Goal: Book appointment/travel/reservation

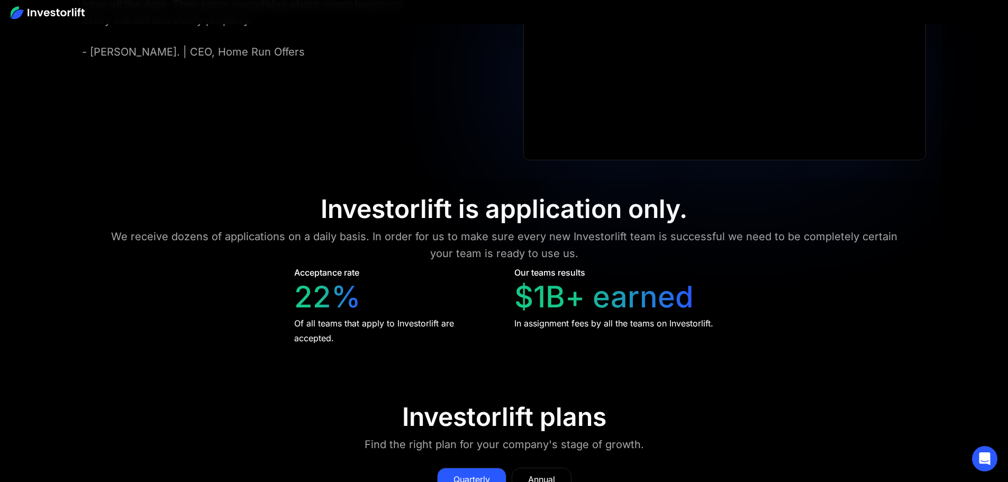
scroll to position [4284, 0]
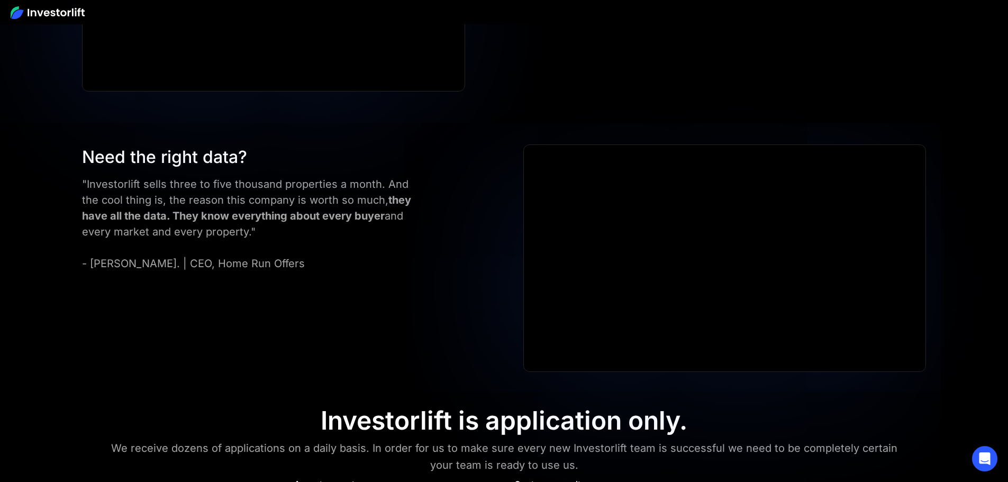
click at [59, 8] on img at bounding box center [48, 12] width 74 height 13
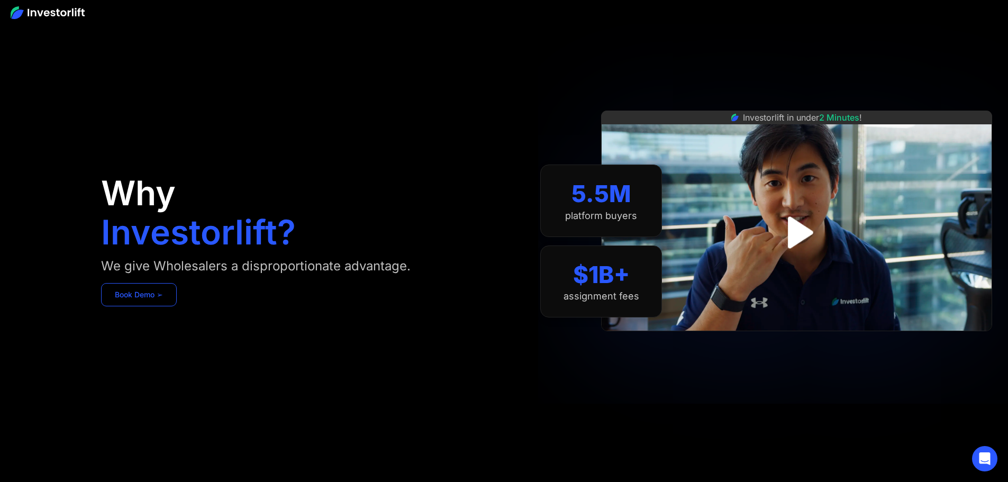
drag, startPoint x: 0, startPoint y: 0, endPoint x: 198, endPoint y: 323, distance: 379.3
click at [177, 306] on link "Book Demo ➢" at bounding box center [139, 294] width 76 height 23
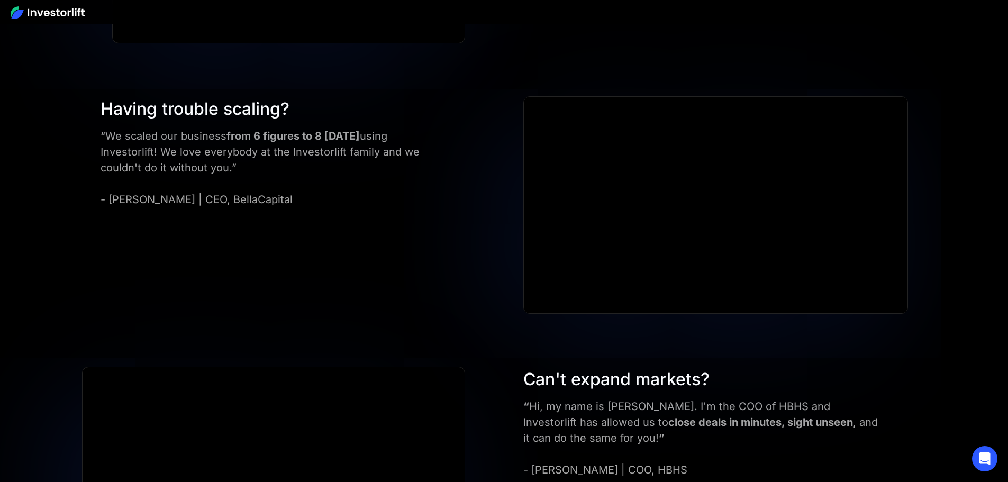
scroll to position [3014, 0]
